Goal: Transaction & Acquisition: Purchase product/service

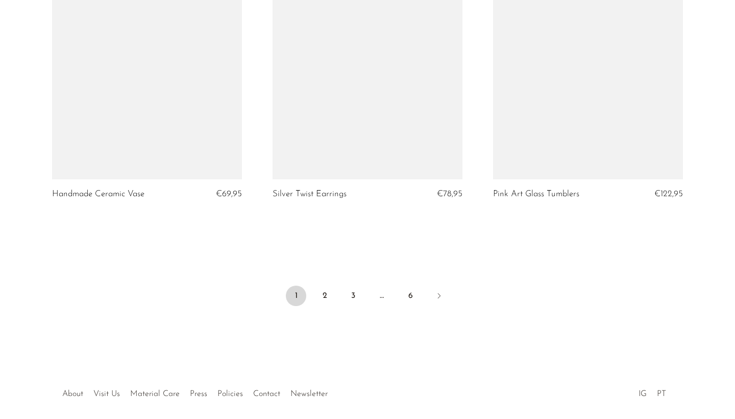
scroll to position [3623, 0]
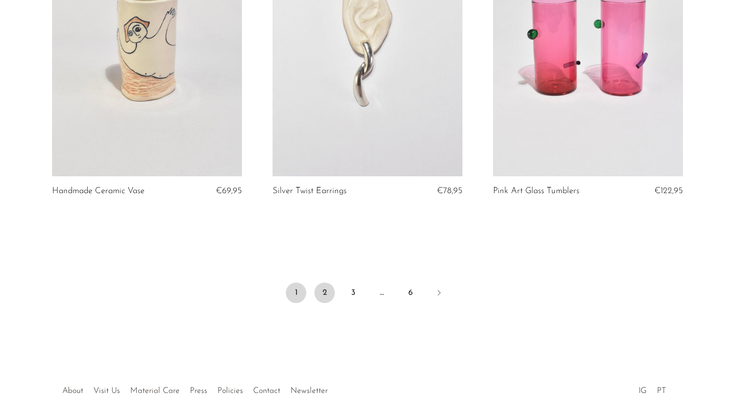
click at [322, 292] on link "2" at bounding box center [324, 292] width 20 height 20
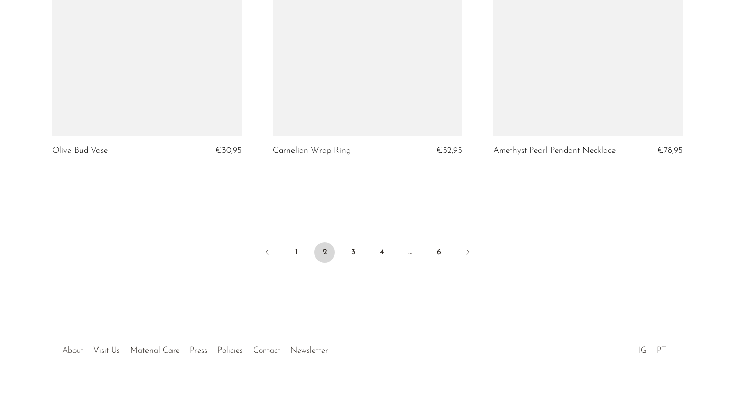
scroll to position [3669, 0]
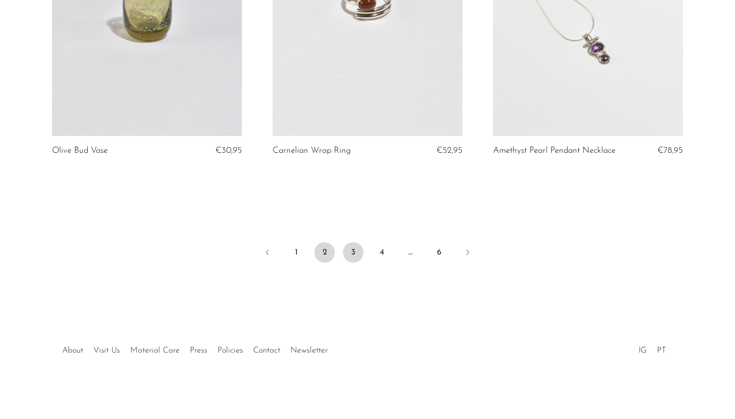
click at [357, 248] on link "3" at bounding box center [353, 252] width 20 height 20
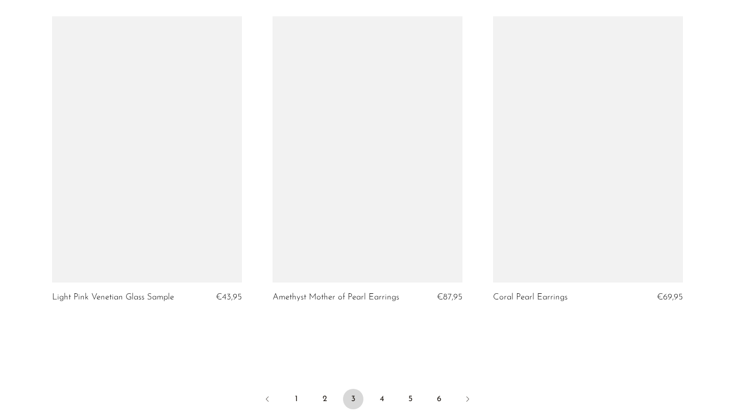
scroll to position [3574, 0]
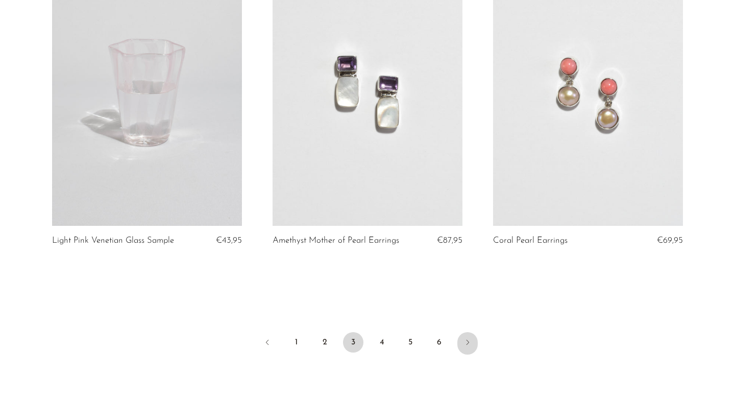
click at [468, 346] on icon "Next" at bounding box center [467, 342] width 8 height 8
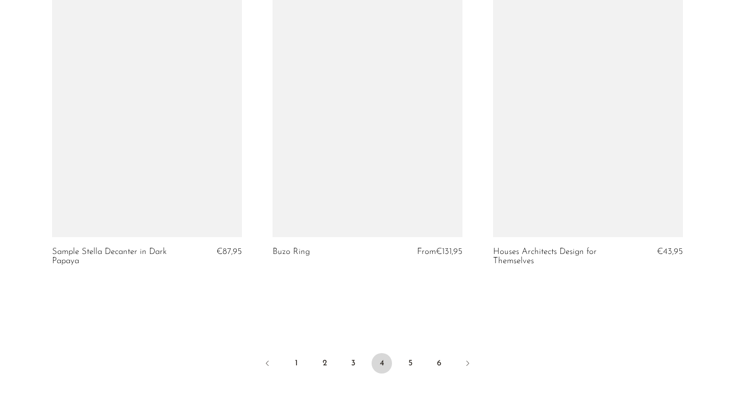
scroll to position [3571, 0]
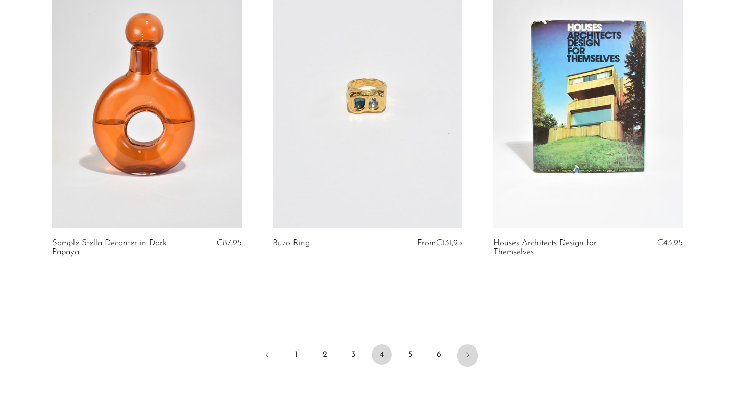
click at [468, 352] on icon "Next" at bounding box center [468, 354] width 3 height 5
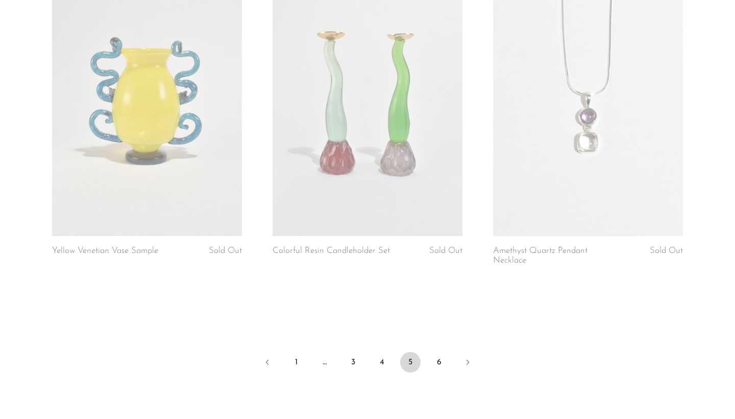
scroll to position [3558, 0]
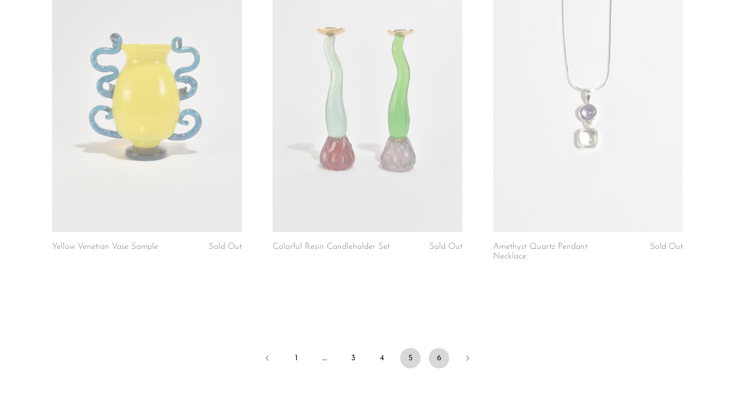
click at [438, 352] on link "6" at bounding box center [439, 358] width 20 height 20
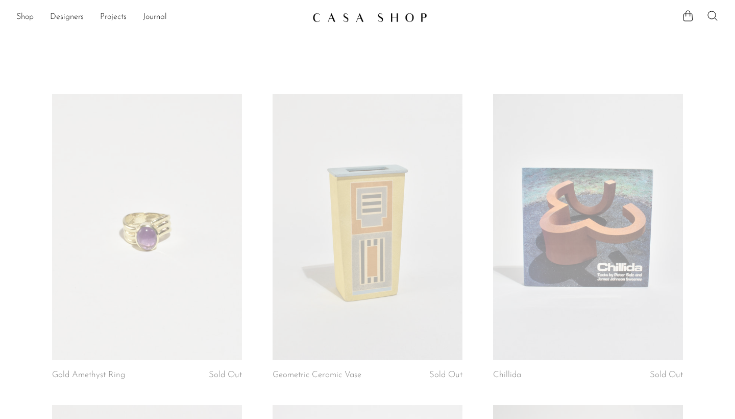
click at [714, 14] on icon at bounding box center [712, 16] width 12 height 12
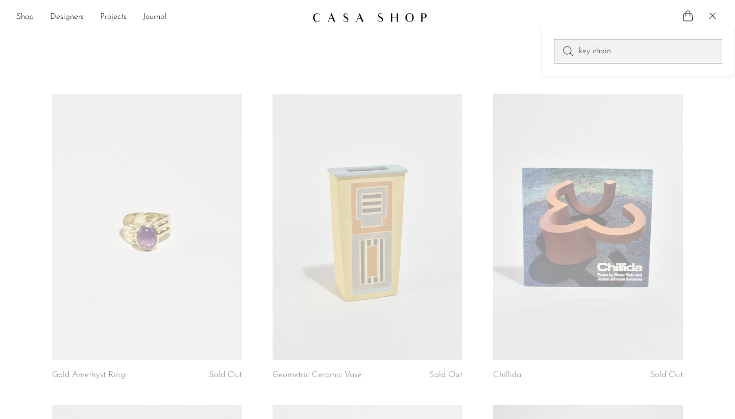
type input "key chain"
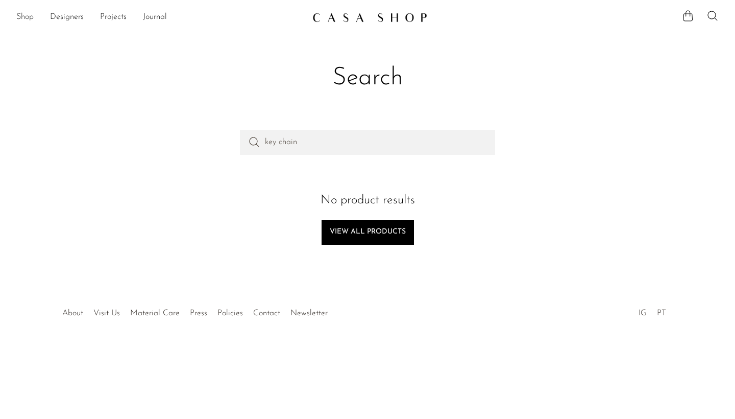
click at [24, 18] on link "Shop" at bounding box center [24, 17] width 17 height 13
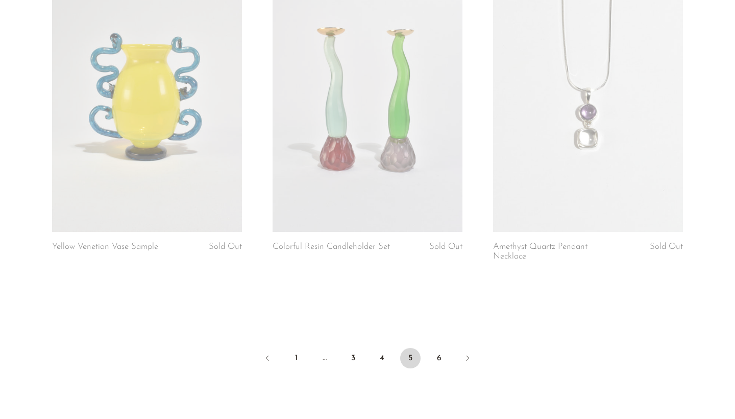
scroll to position [3558, 0]
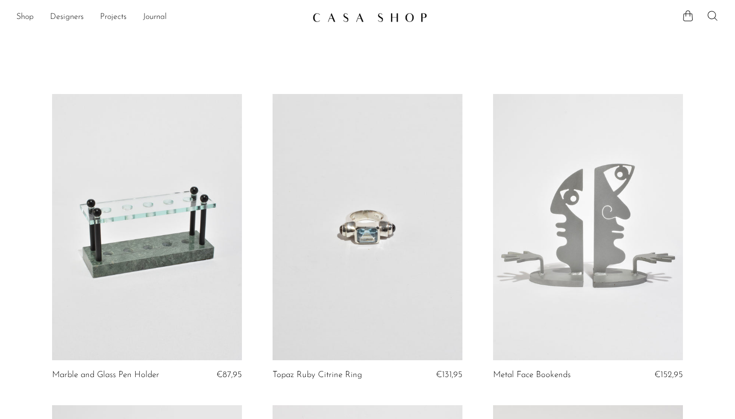
click at [713, 14] on icon at bounding box center [712, 16] width 12 height 12
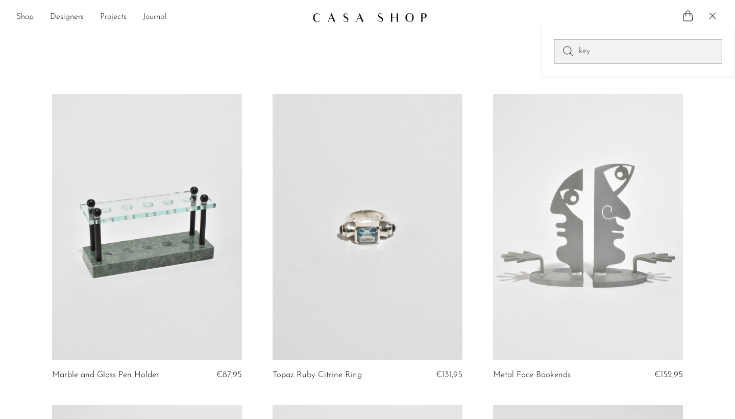
type input "key"
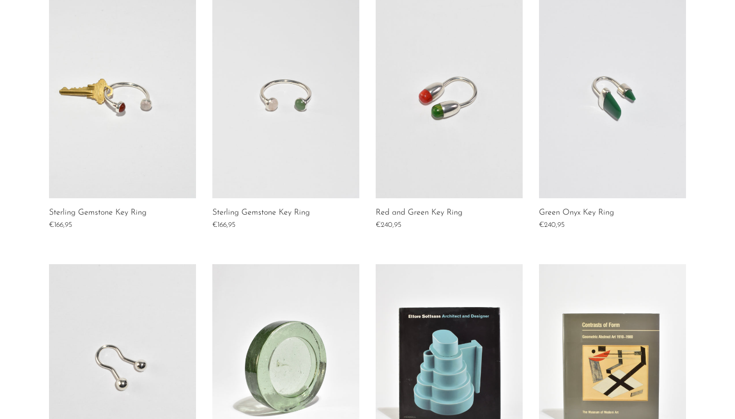
scroll to position [200, 0]
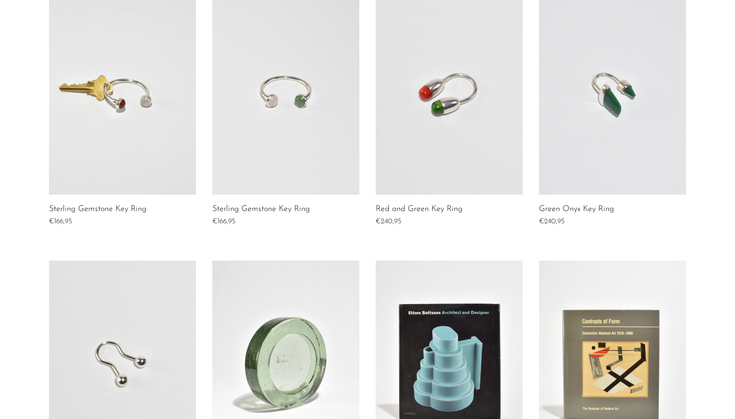
click at [158, 118] on link at bounding box center [122, 92] width 147 height 204
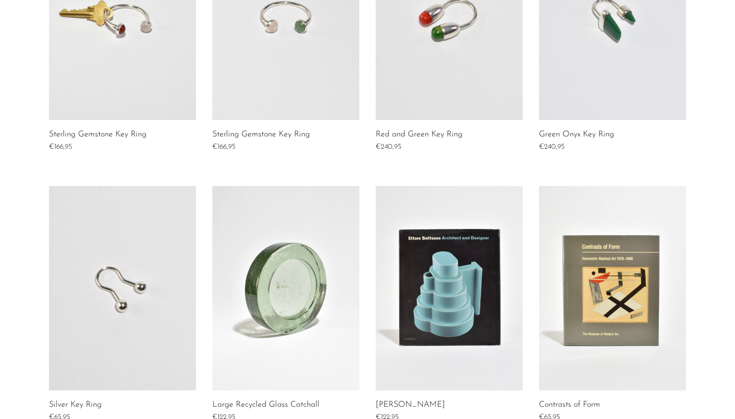
scroll to position [297, 0]
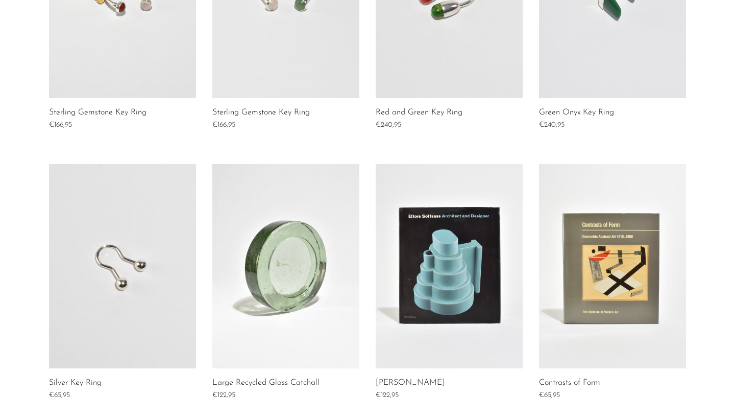
click at [129, 294] on link at bounding box center [122, 266] width 147 height 204
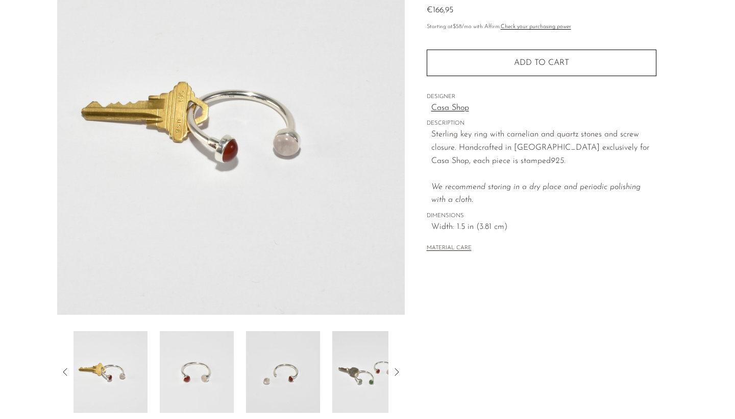
scroll to position [122, 0]
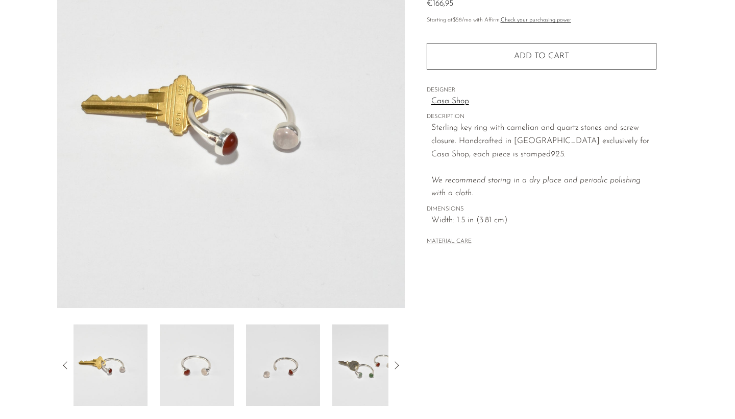
click at [214, 361] on img at bounding box center [197, 365] width 74 height 82
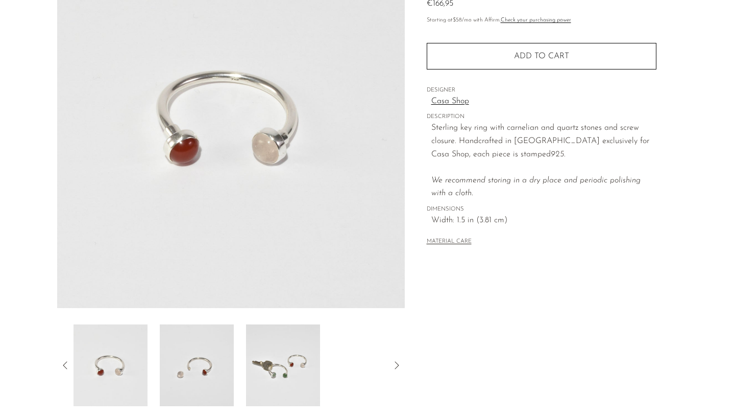
click at [277, 367] on img at bounding box center [283, 365] width 74 height 82
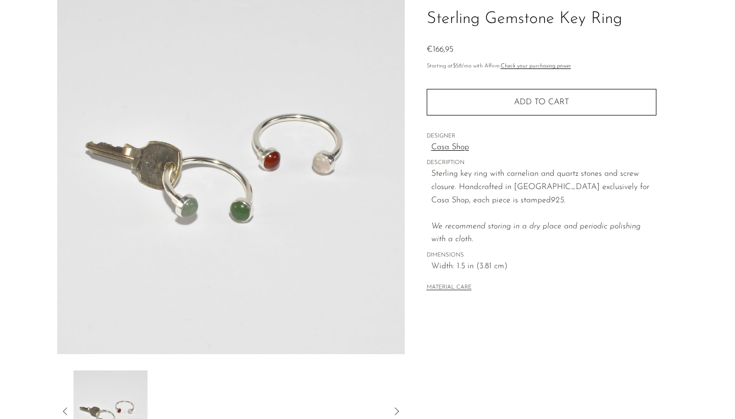
scroll to position [74, 0]
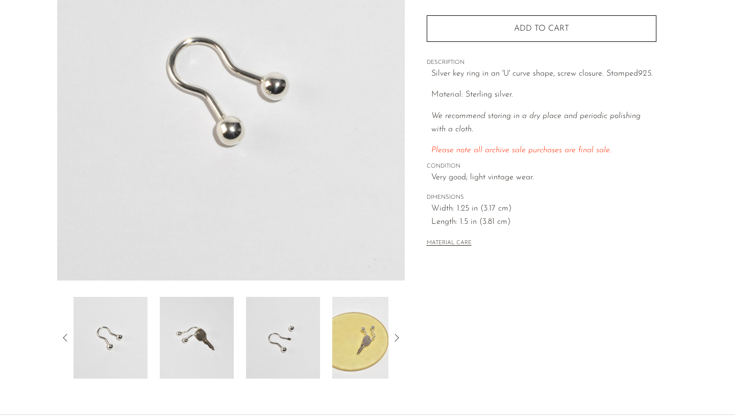
scroll to position [151, 0]
click at [367, 340] on img at bounding box center [369, 337] width 74 height 82
